Goal: Task Accomplishment & Management: Use online tool/utility

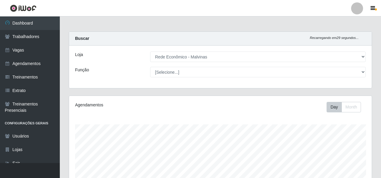
select select "194"
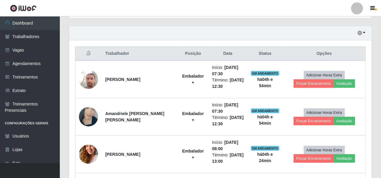
scroll to position [124, 303]
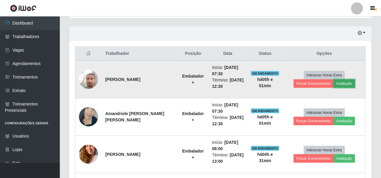
click at [340, 79] on button "Avaliação" at bounding box center [344, 83] width 21 height 8
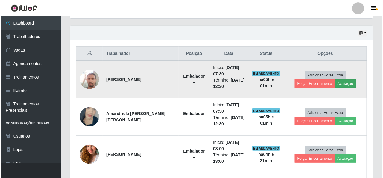
scroll to position [124, 300]
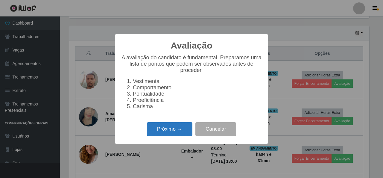
click at [176, 131] on button "Próximo →" at bounding box center [169, 129] width 45 height 14
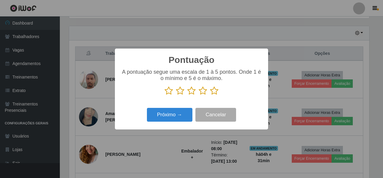
scroll to position [298928, 298751]
click at [214, 92] on icon at bounding box center [214, 90] width 8 height 9
click at [210, 95] on input "radio" at bounding box center [210, 95] width 0 height 0
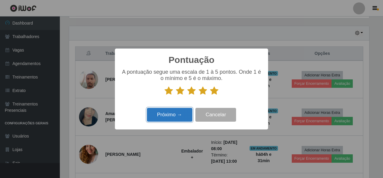
click at [173, 114] on button "Próximo →" at bounding box center [169, 115] width 45 height 14
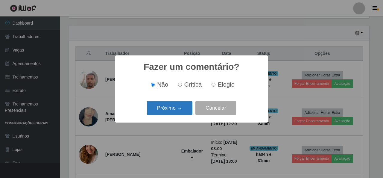
click at [173, 112] on button "Próximo →" at bounding box center [169, 108] width 45 height 14
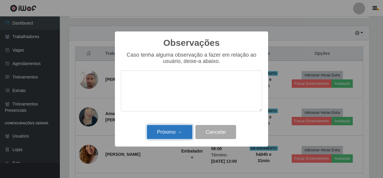
click at [164, 134] on button "Próximo →" at bounding box center [169, 132] width 45 height 14
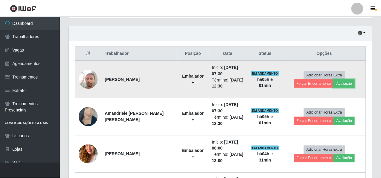
scroll to position [124, 303]
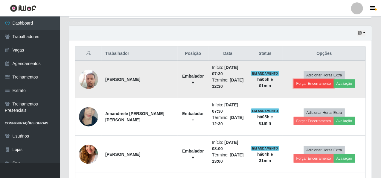
click at [318, 80] on button "Forçar Encerramento" at bounding box center [314, 83] width 40 height 8
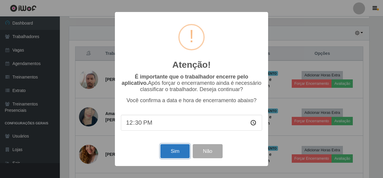
click at [175, 152] on button "Sim" at bounding box center [174, 151] width 29 height 14
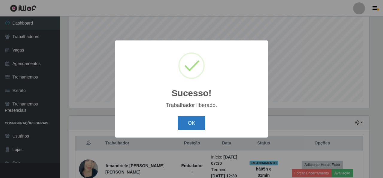
click at [193, 121] on button "OK" at bounding box center [192, 123] width 28 height 14
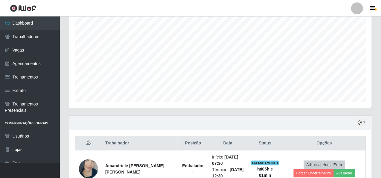
scroll to position [142, 0]
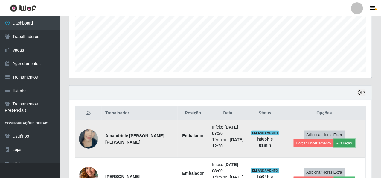
click at [343, 140] on button "Avaliação" at bounding box center [344, 143] width 21 height 8
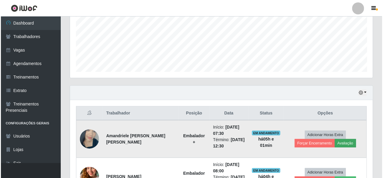
scroll to position [124, 300]
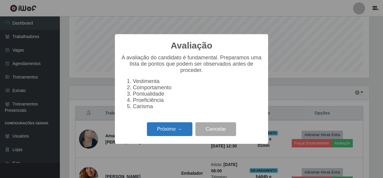
click at [165, 135] on button "Próximo →" at bounding box center [169, 129] width 45 height 14
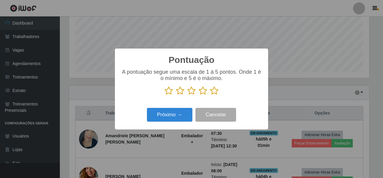
scroll to position [298928, 298751]
click at [213, 93] on icon at bounding box center [214, 90] width 8 height 9
click at [210, 95] on input "radio" at bounding box center [210, 95] width 0 height 0
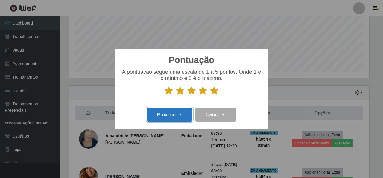
click at [174, 118] on button "Próximo →" at bounding box center [169, 115] width 45 height 14
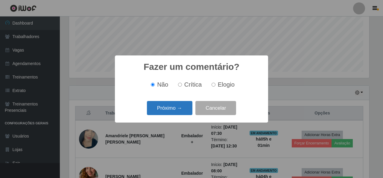
click at [177, 106] on button "Próximo →" at bounding box center [169, 108] width 45 height 14
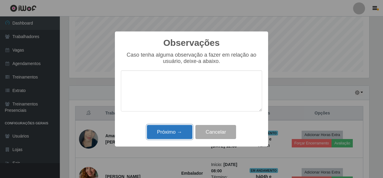
click at [160, 132] on button "Próximo →" at bounding box center [169, 132] width 45 height 14
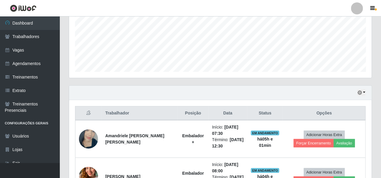
scroll to position [124, 303]
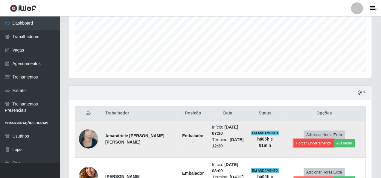
click at [306, 141] on button "Forçar Encerramento" at bounding box center [314, 143] width 40 height 8
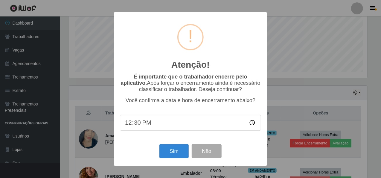
scroll to position [124, 300]
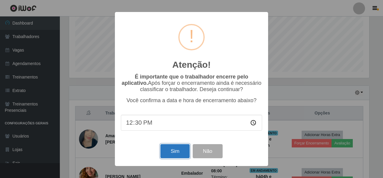
click at [179, 151] on button "Sim" at bounding box center [174, 151] width 29 height 14
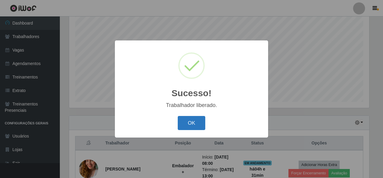
click at [194, 126] on button "OK" at bounding box center [192, 123] width 28 height 14
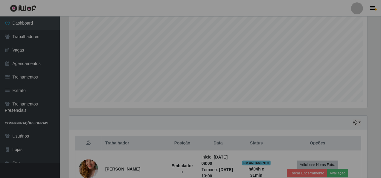
scroll to position [0, 0]
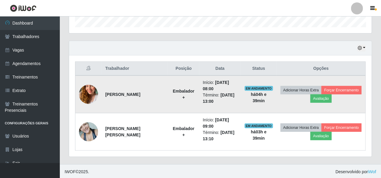
click at [360, 88] on td "Adicionar Horas Extra Forçar Encerramento Avaliação" at bounding box center [321, 94] width 89 height 38
click at [353, 90] on button "Forçar Encerramento" at bounding box center [341, 90] width 40 height 8
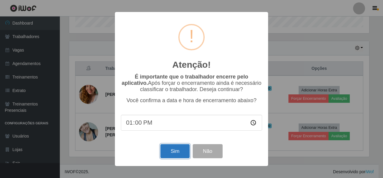
click at [174, 150] on button "Sim" at bounding box center [174, 151] width 29 height 14
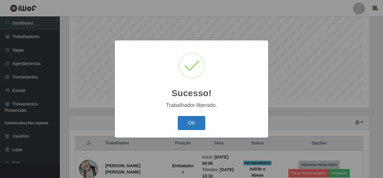
click at [185, 118] on button "OK" at bounding box center [192, 123] width 28 height 14
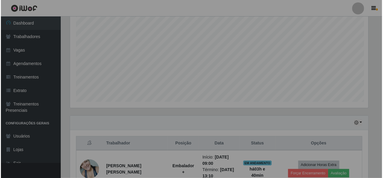
scroll to position [124, 303]
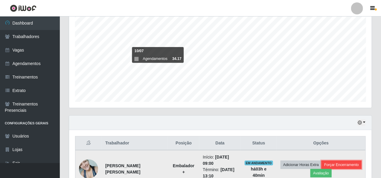
click at [333, 165] on button "Forçar Encerramento" at bounding box center [341, 164] width 40 height 8
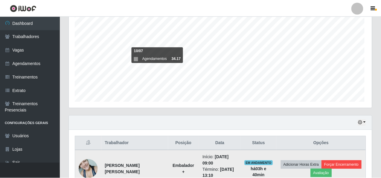
scroll to position [124, 300]
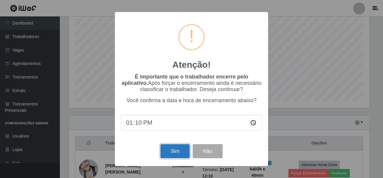
click at [170, 158] on button "Sim" at bounding box center [174, 151] width 29 height 14
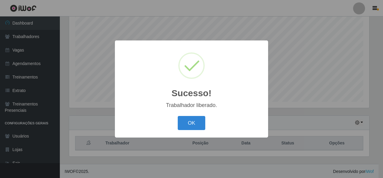
drag, startPoint x: 196, startPoint y: 121, endPoint x: 115, endPoint y: 22, distance: 127.7
click at [196, 120] on button "OK" at bounding box center [192, 123] width 28 height 14
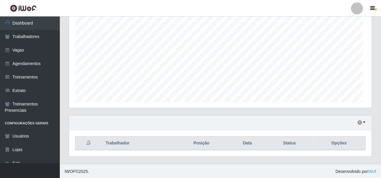
scroll to position [124, 303]
